Goal: Information Seeking & Learning: Compare options

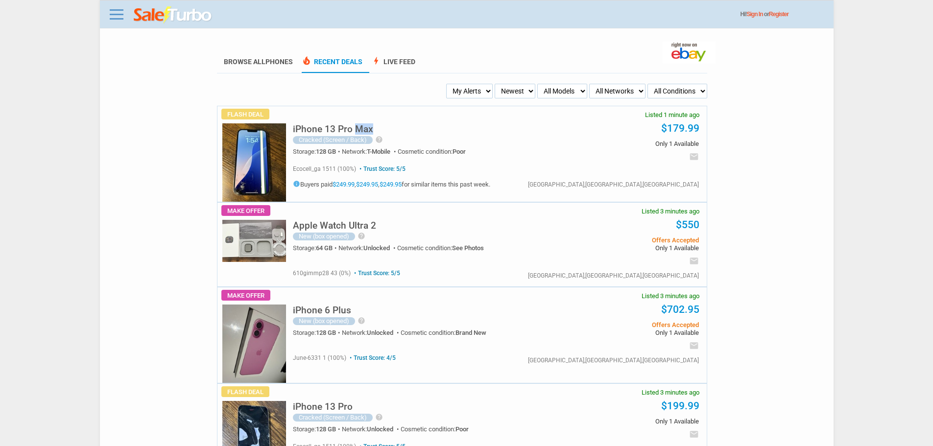
click at [355, 129] on div "iPhone 13 Pro Max Cracked (Screen / Back) help THANK YOU MODEL IPHONE 13 PRO MA…" at bounding box center [422, 138] width 258 height 43
click at [354, 134] on h5 "iPhone 13 Pro Max" at bounding box center [333, 128] width 80 height 9
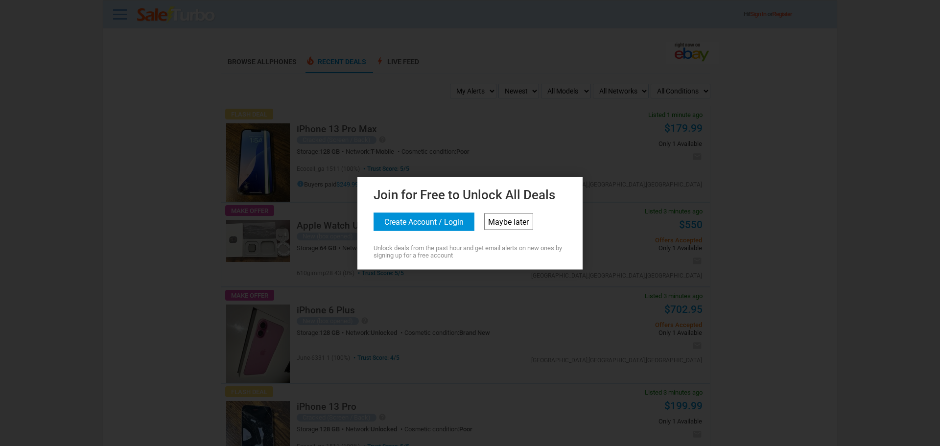
click at [493, 216] on link "Maybe later" at bounding box center [508, 221] width 49 height 17
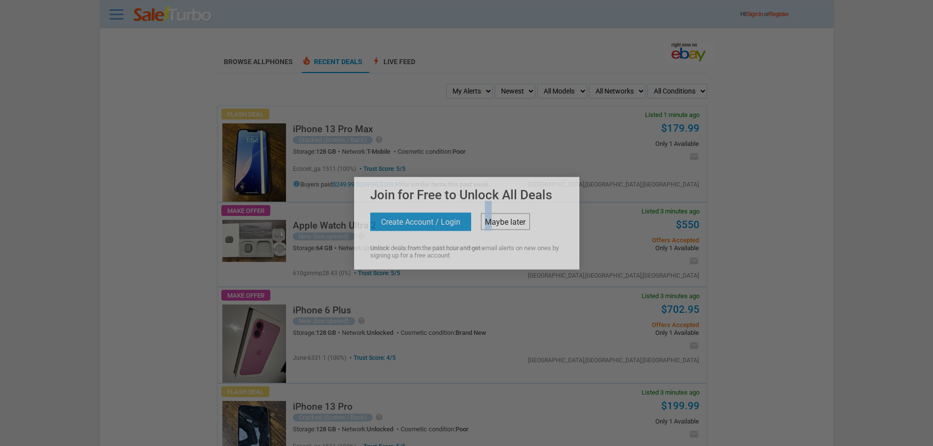
click at [490, 220] on link "Maybe later" at bounding box center [505, 221] width 49 height 17
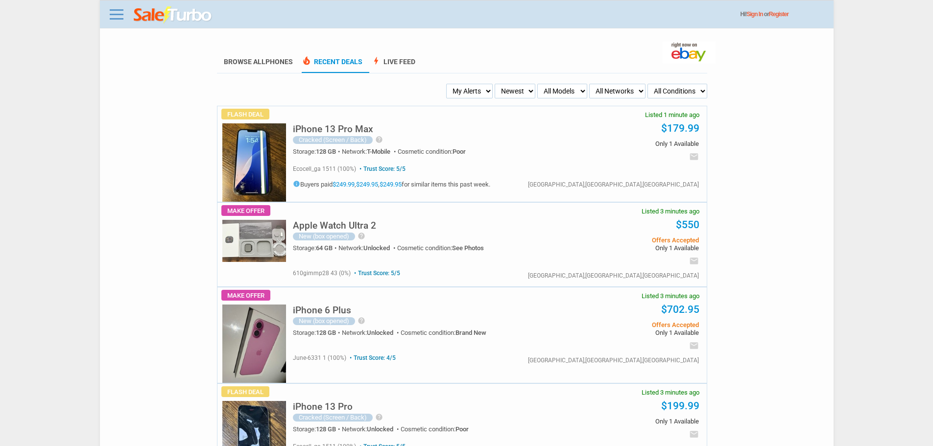
click at [344, 185] on link "$249.99" at bounding box center [343, 184] width 22 height 7
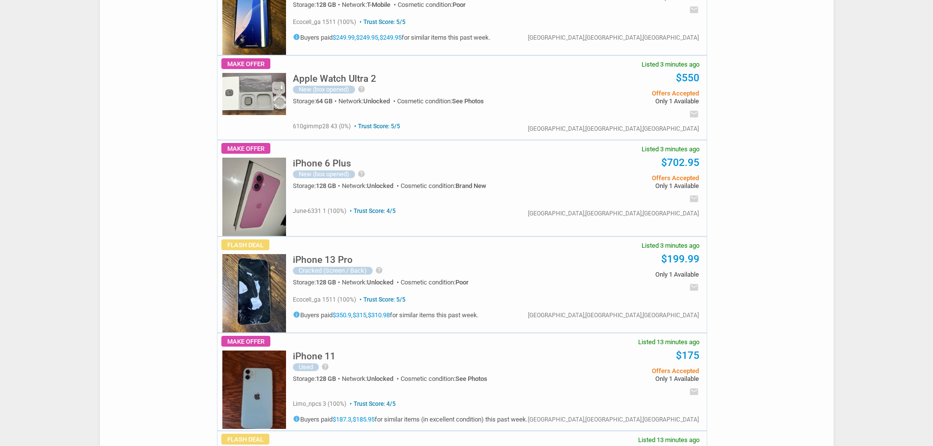
scroll to position [343, 0]
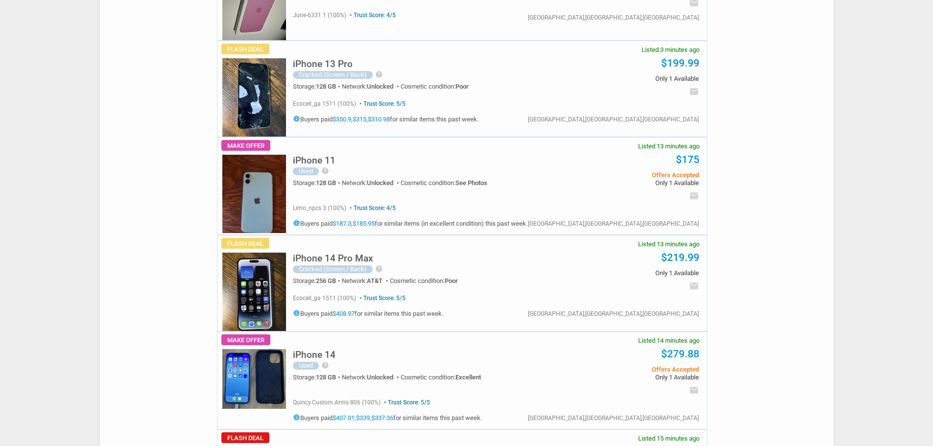
click at [377, 262] on div "iPhone 14 Pro Max Cracked (Screen / Back) help THANK YOU MODEL IPHONE 14 PRO MA…" at bounding box center [422, 267] width 258 height 43
click at [346, 261] on h5 "iPhone 14 Pro Max" at bounding box center [333, 258] width 80 height 9
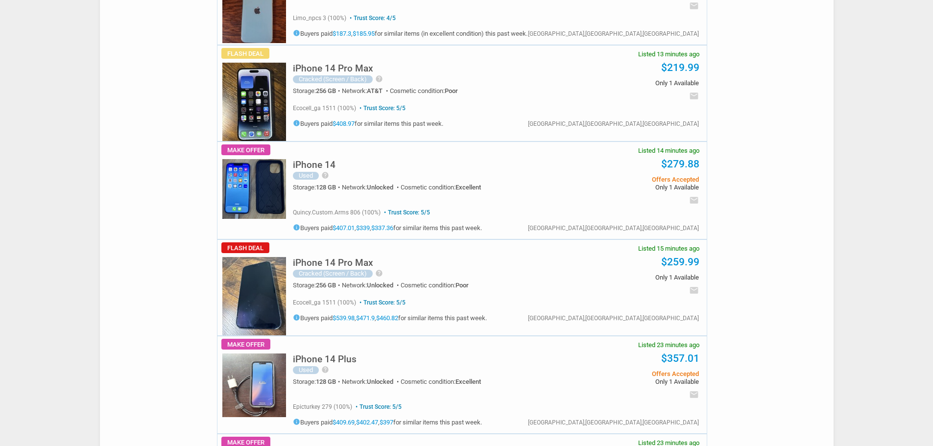
scroll to position [539, 0]
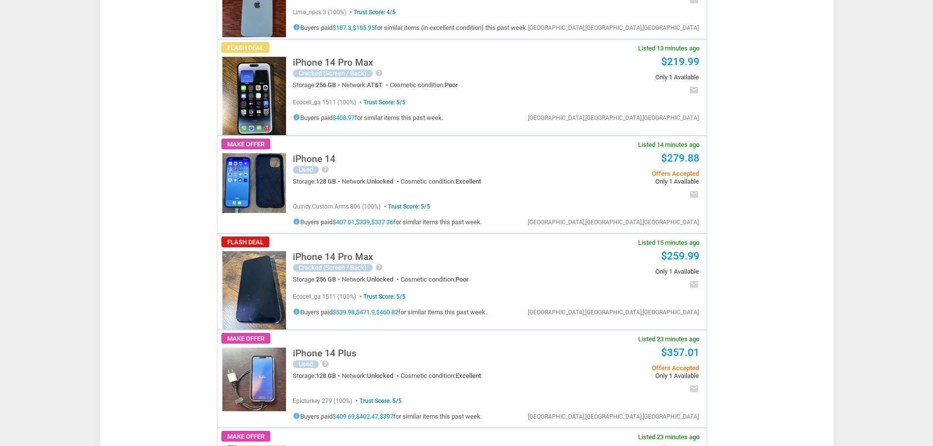
click at [363, 259] on h5 "iPhone 14 Pro Max" at bounding box center [333, 256] width 80 height 9
click at [344, 310] on link "$539.98" at bounding box center [343, 311] width 22 height 7
click at [381, 308] on div "Trust Score: 5/5 ecocell_ga 1511 (100%) Trust Score: 5/5 info $539.98 , ," at bounding box center [390, 303] width 194 height 24
click at [360, 310] on h5 "info Buyers paid $539.98 , $471.9 , $460.82 for similar items this past week." at bounding box center [390, 311] width 194 height 7
click at [372, 313] on link "$471.9" at bounding box center [365, 311] width 19 height 7
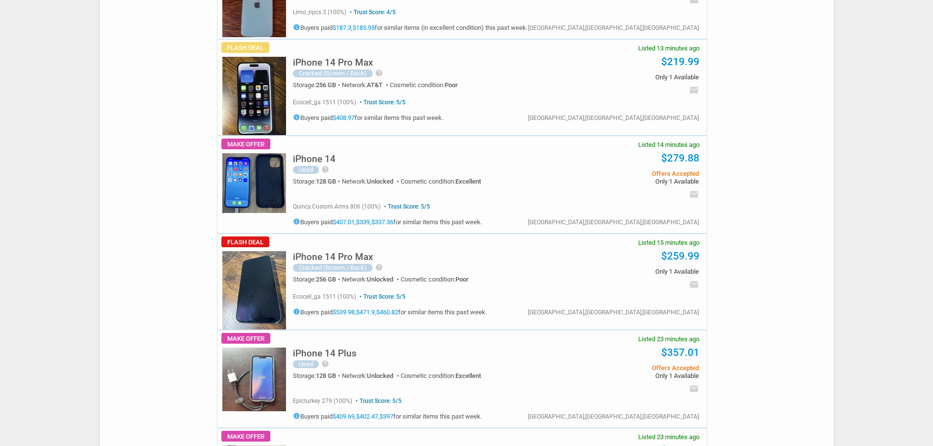
click at [398, 312] on link "$460.82" at bounding box center [387, 311] width 22 height 7
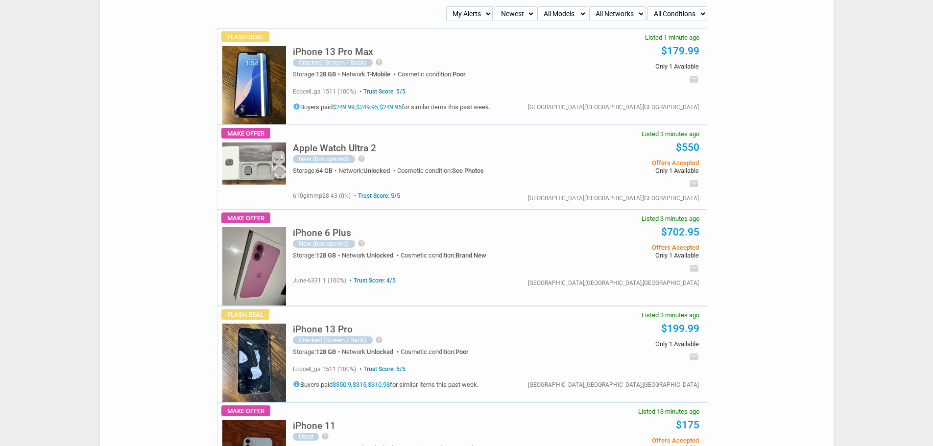
scroll to position [0, 0]
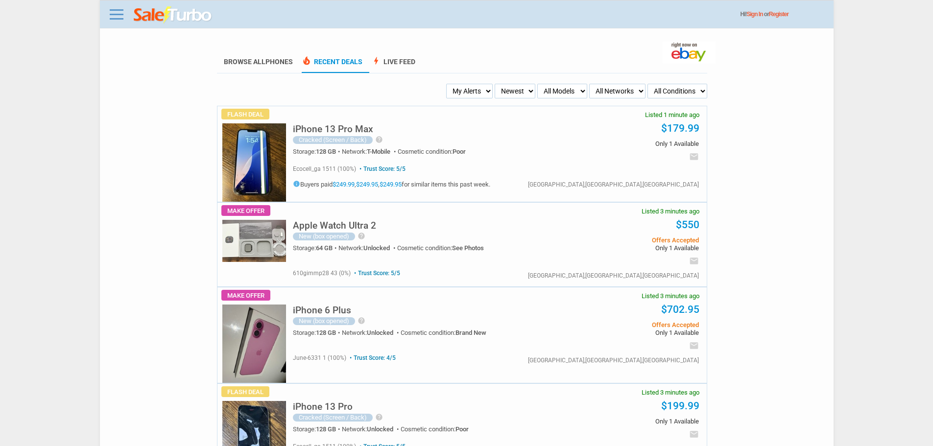
click at [469, 91] on select "My Alerts All Deals BIN Only w/ Offers Only" at bounding box center [469, 91] width 47 height 15
select select "flash_bin"
click at [449, 84] on select "My Alerts All Deals BIN Only w/ Offers Only" at bounding box center [469, 91] width 47 height 15
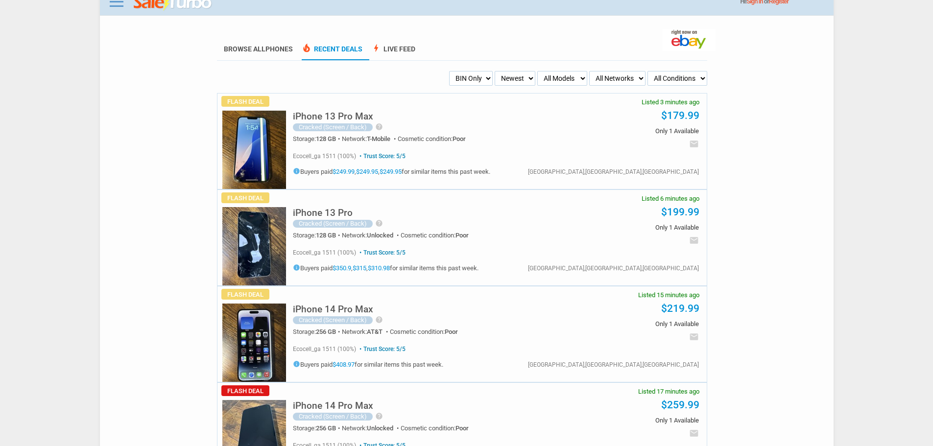
scroll to position [49, 0]
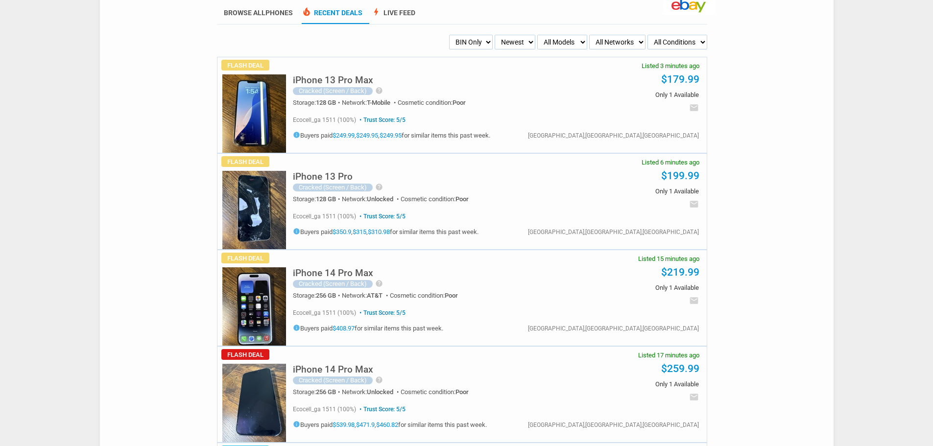
click at [344, 81] on h5 "iPhone 13 Pro Max" at bounding box center [333, 79] width 80 height 9
